Goal: Task Accomplishment & Management: Manage account settings

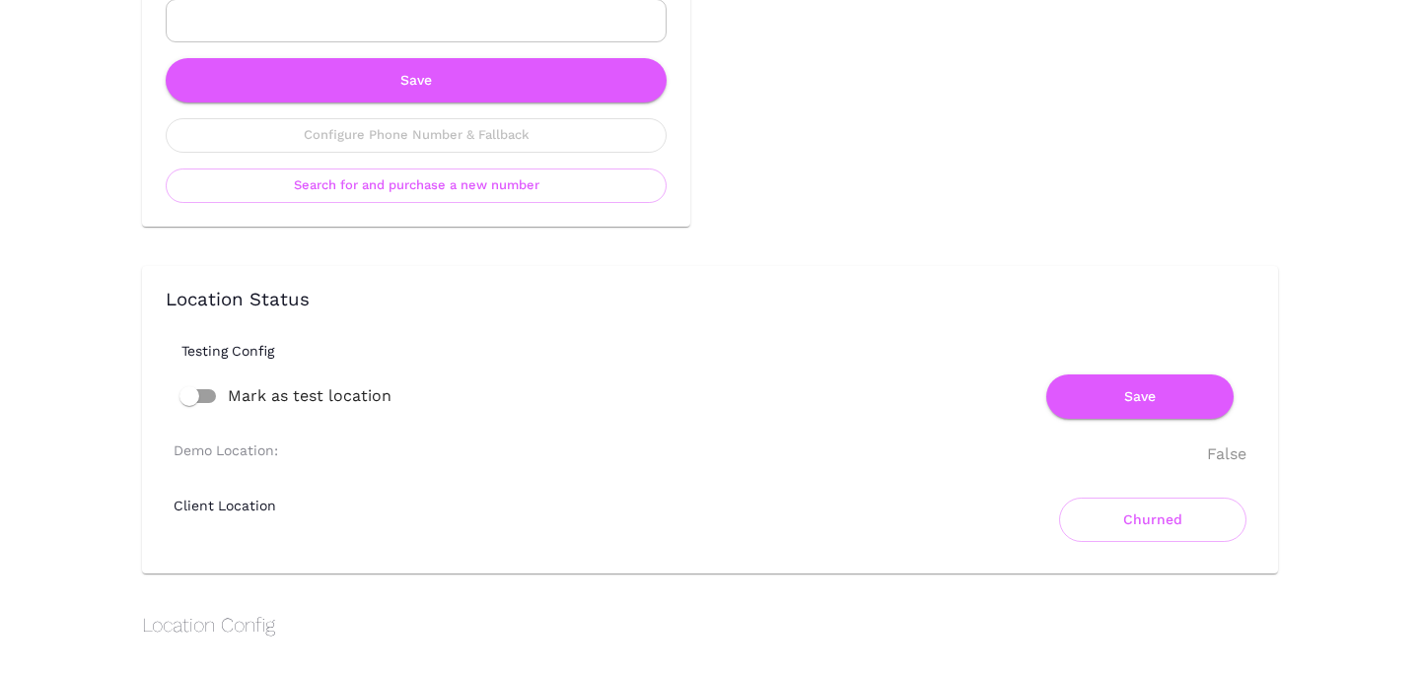
scroll to position [1196, 0]
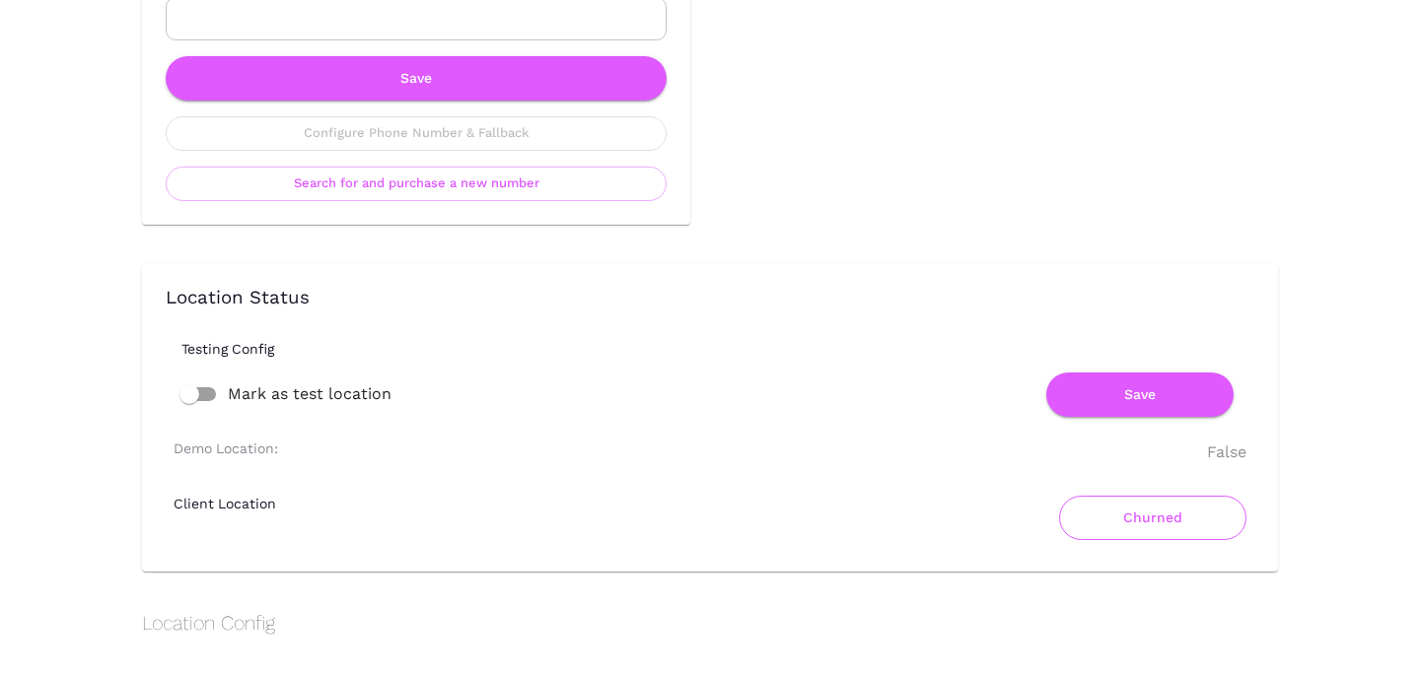
click at [1159, 524] on button "Churned" at bounding box center [1152, 518] width 187 height 44
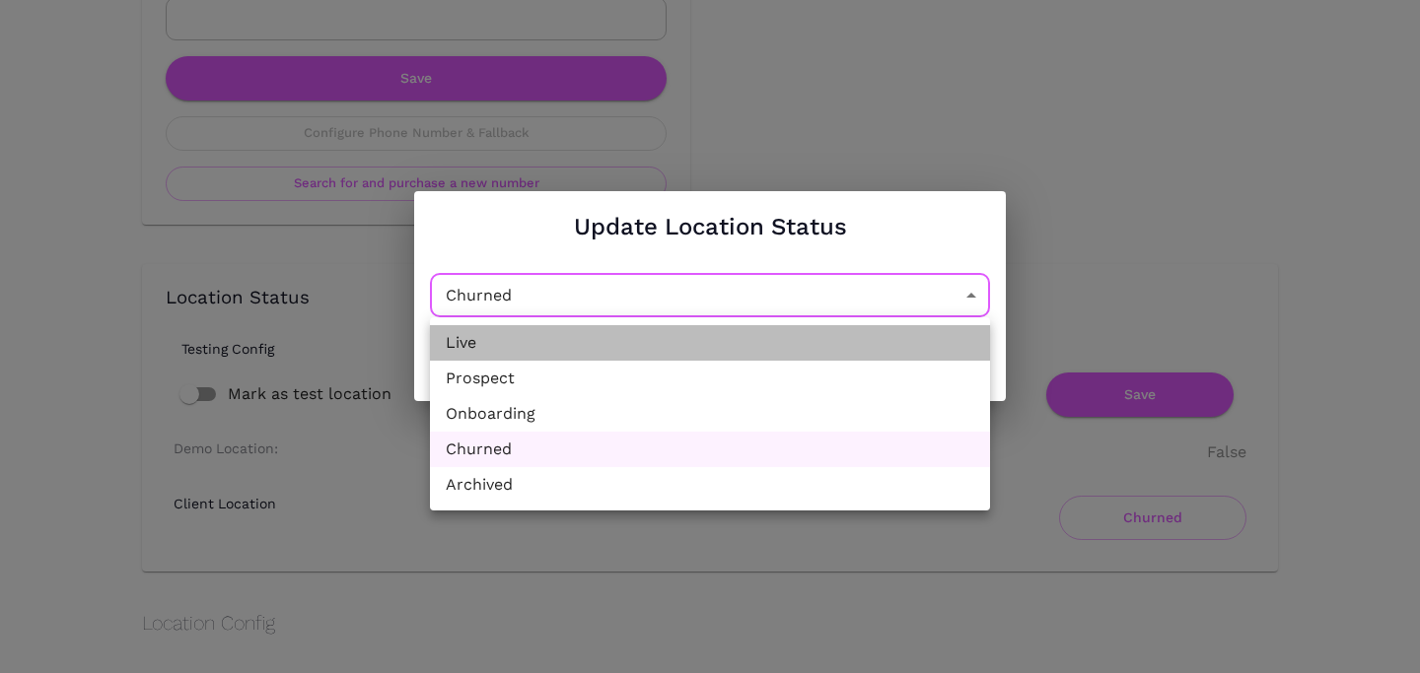
click at [691, 339] on li "Live" at bounding box center [710, 342] width 560 height 35
type input "Active"
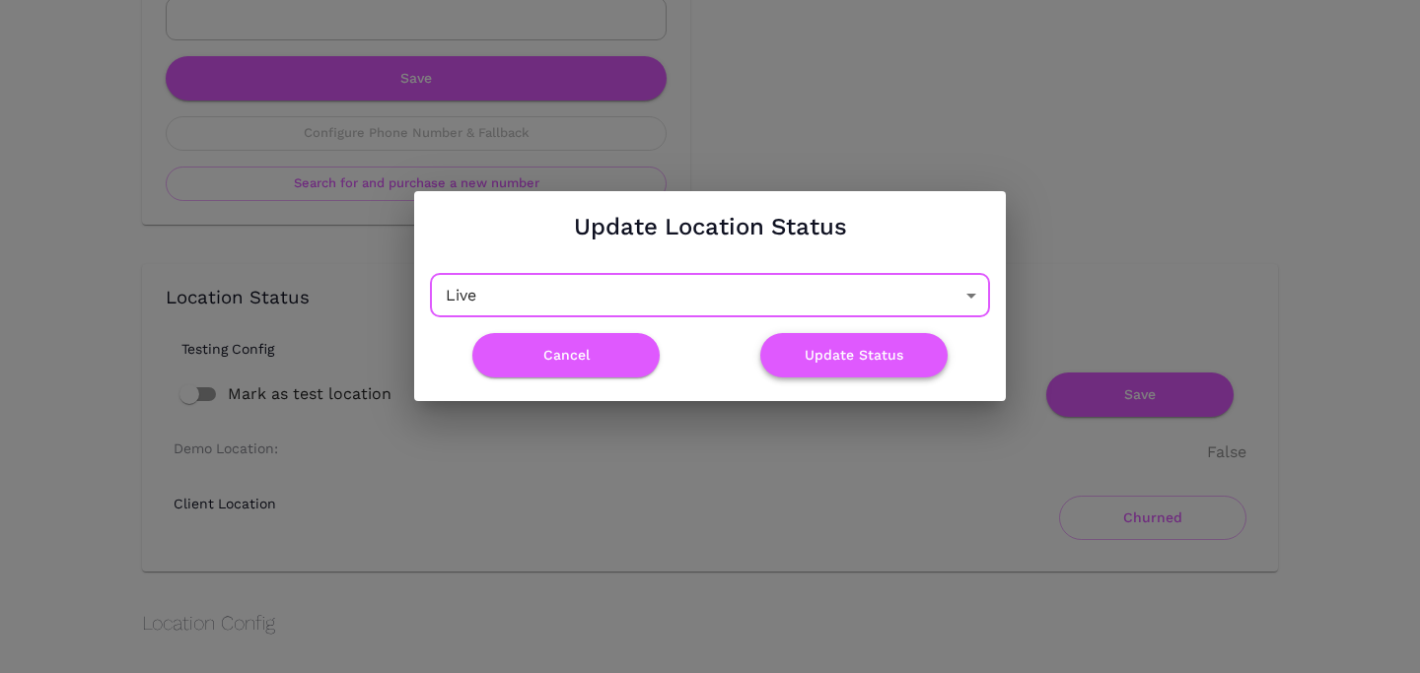
click at [854, 361] on button "Update Status" at bounding box center [853, 355] width 187 height 44
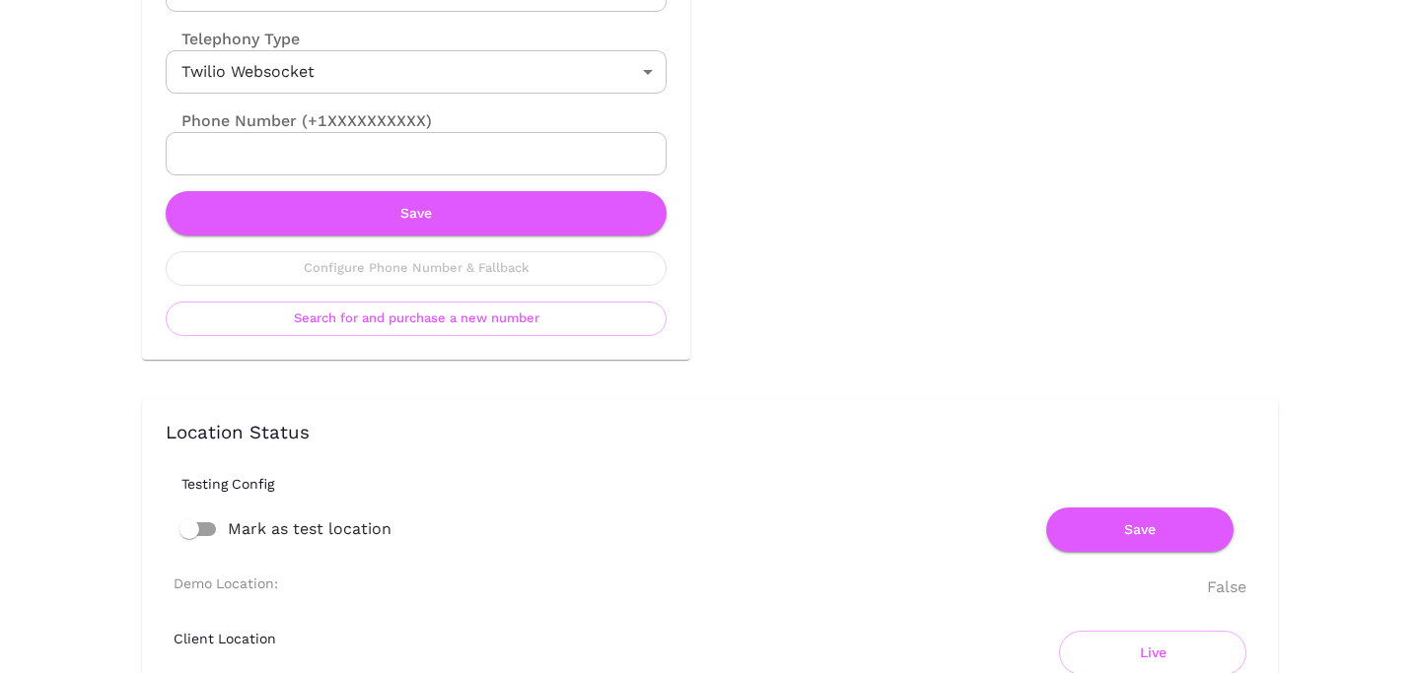
scroll to position [0, 0]
